Goal: Task Accomplishment & Management: Complete application form

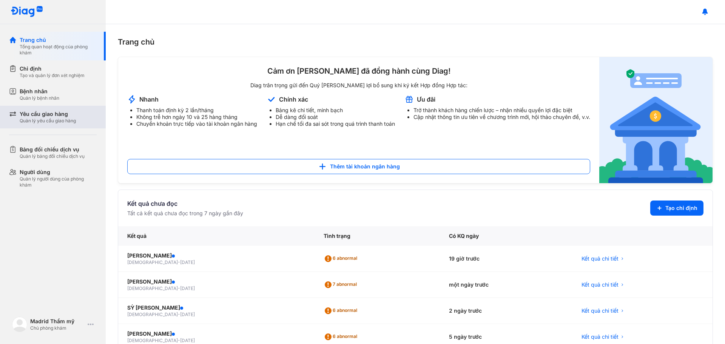
click at [50, 116] on div "Yêu cầu giao hàng" at bounding box center [48, 114] width 56 height 8
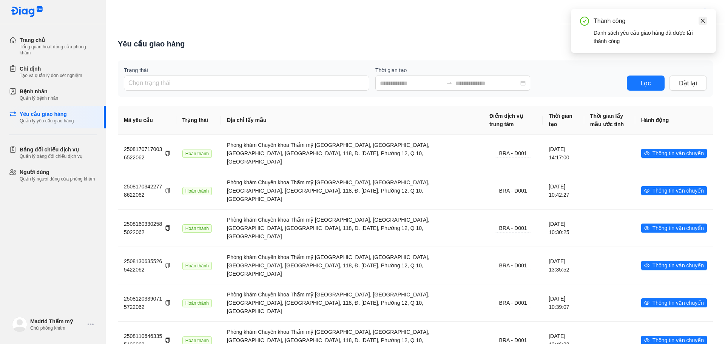
click at [703, 19] on icon "close" at bounding box center [702, 20] width 5 height 5
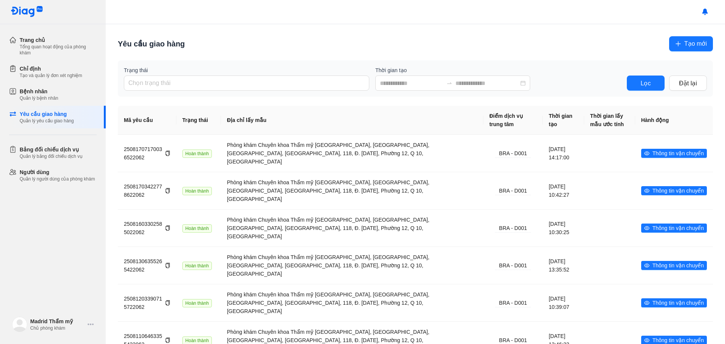
click at [702, 47] on button "Tạo mới" at bounding box center [691, 43] width 44 height 15
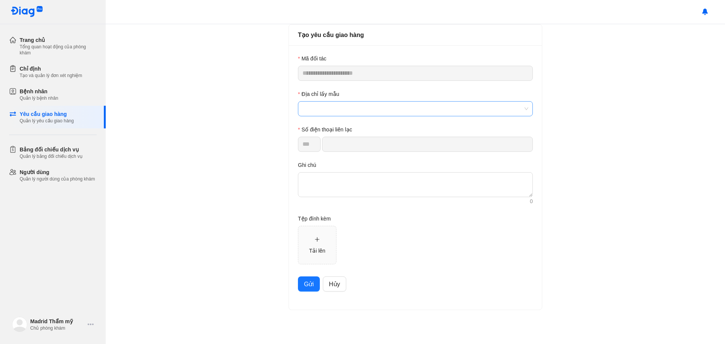
click at [322, 111] on span at bounding box center [415, 109] width 226 height 14
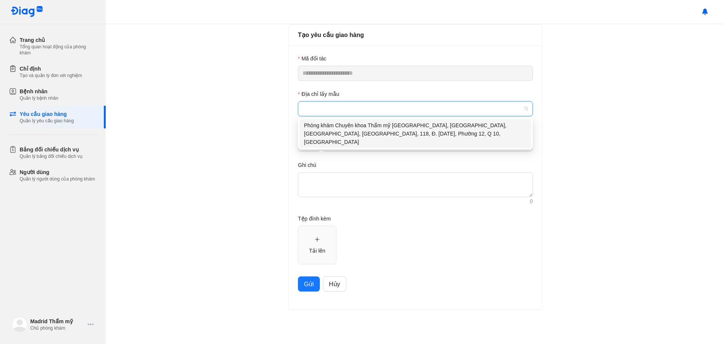
click at [335, 131] on div "Phòng khám Chuyên khoa Thẩm mỹ [GEOGRAPHIC_DATA], [GEOGRAPHIC_DATA], [GEOGRAPHI…" at bounding box center [415, 133] width 223 height 25
type input "**********"
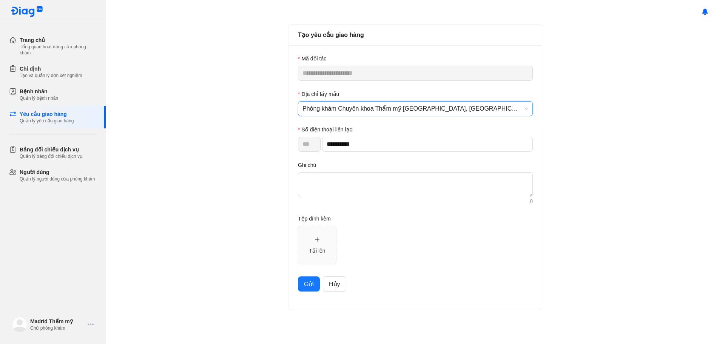
click at [310, 285] on span "Gửi" at bounding box center [309, 283] width 10 height 9
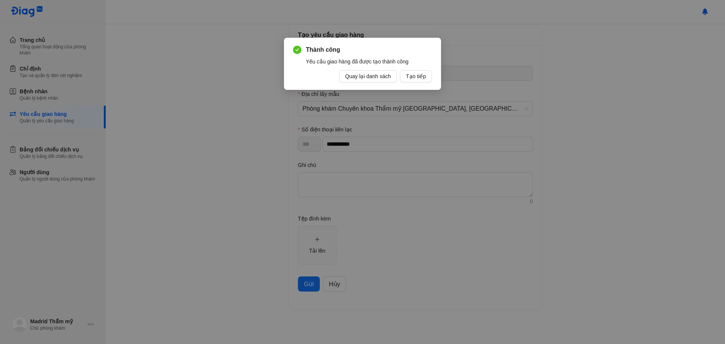
click at [216, 139] on div "Thành công Yêu cầu giao hàng đã được tạo thành công Quay lại danh sách Tạo tiếp" at bounding box center [362, 172] width 725 height 344
click at [173, 133] on div "Thành công Yêu cầu giao hàng đã được tạo thành công Quay lại danh sách Tạo tiếp" at bounding box center [362, 172] width 725 height 344
click at [384, 77] on span "Quay lại danh sách" at bounding box center [368, 76] width 46 height 8
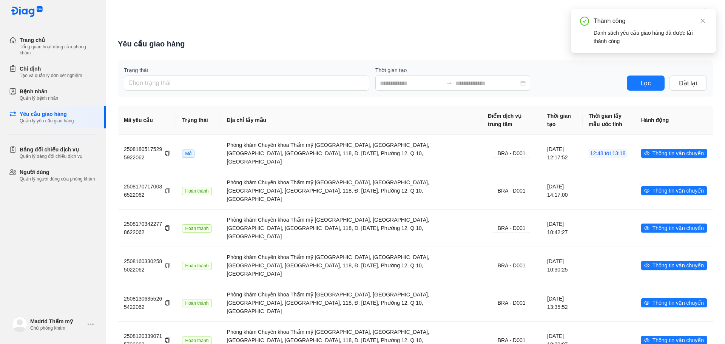
click at [19, 249] on div "Trang chủ Tổng quan hoạt động của phòng khám Chỉ định Tạo và quản lý đơn xét ng…" at bounding box center [53, 172] width 106 height 344
click at [703, 19] on icon "close" at bounding box center [702, 20] width 5 height 5
